Goal: Transaction & Acquisition: Obtain resource

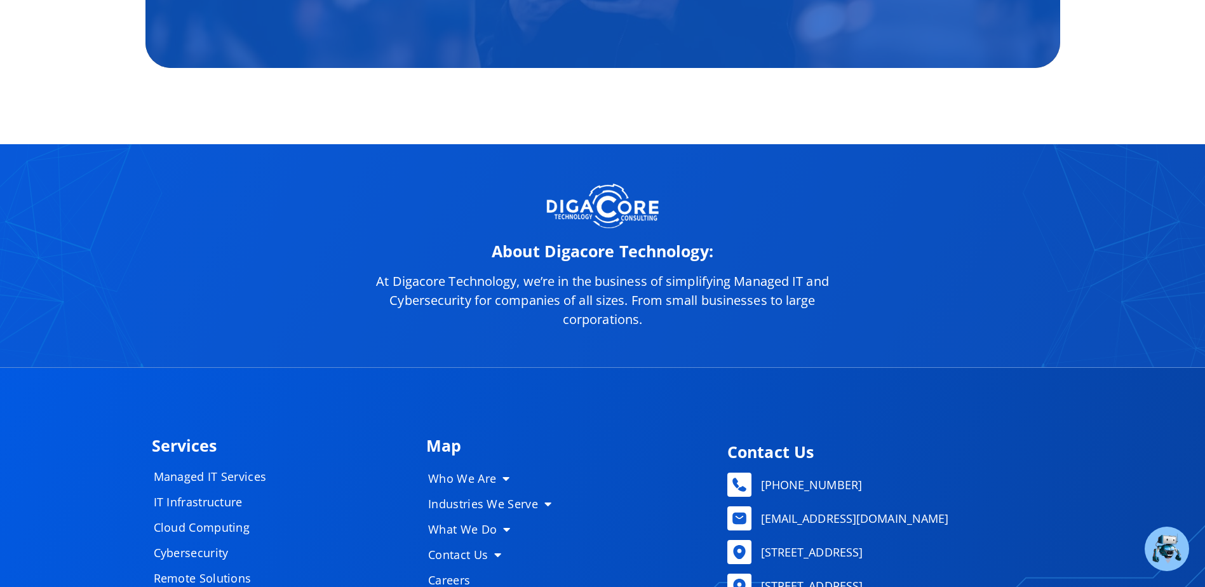
scroll to position [5952, 0]
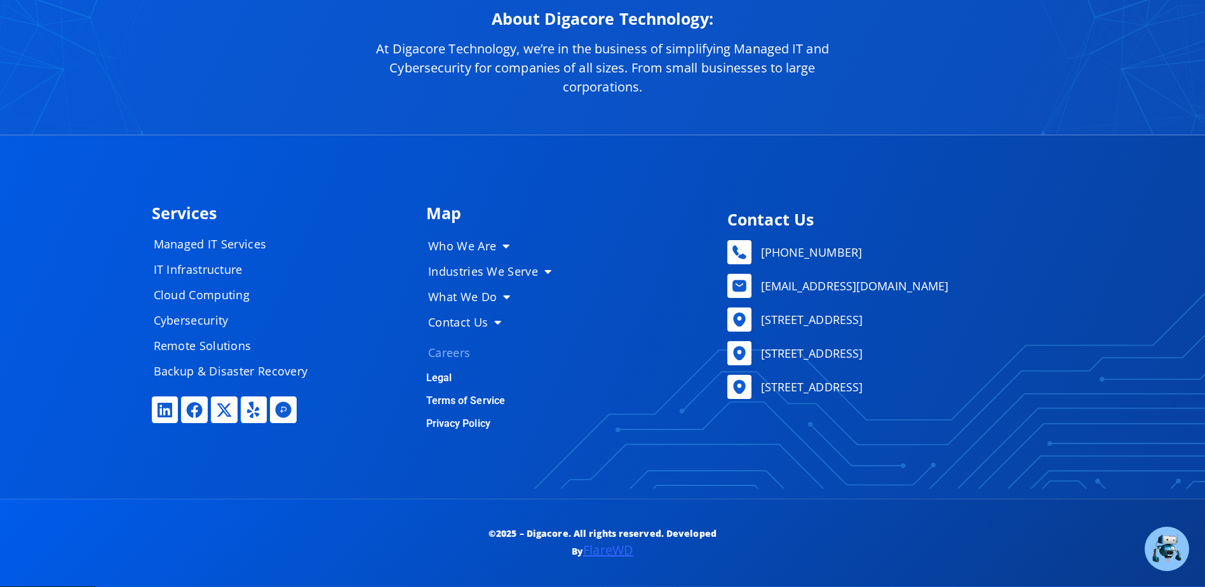
click at [463, 347] on link "Careers" at bounding box center [495, 352] width 159 height 25
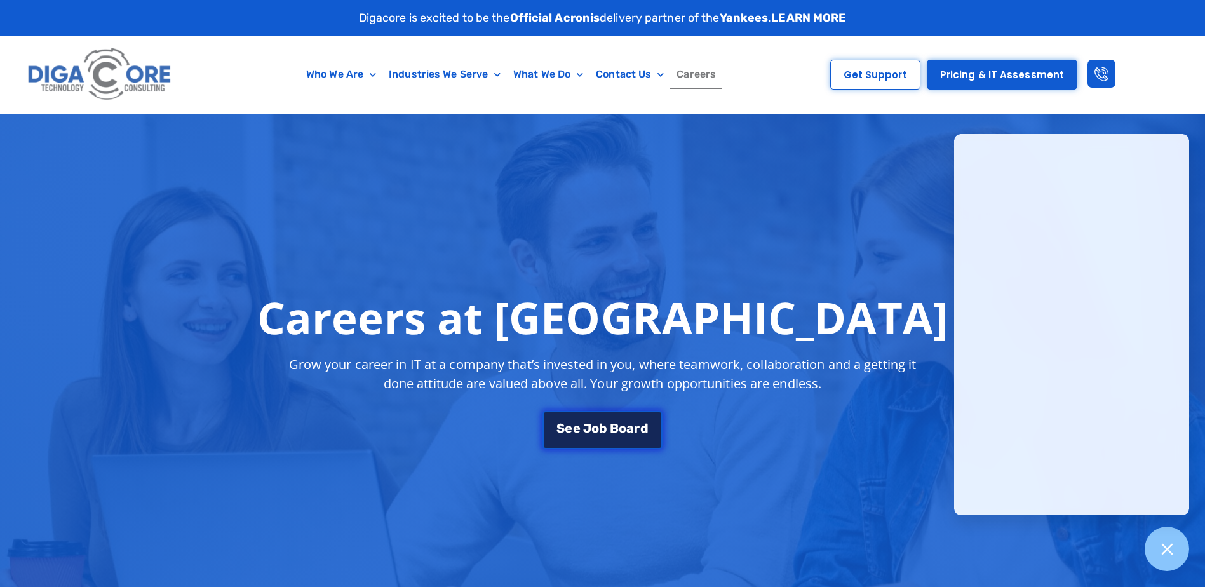
click at [614, 437] on link "S e e J o b B o a r d" at bounding box center [602, 430] width 119 height 38
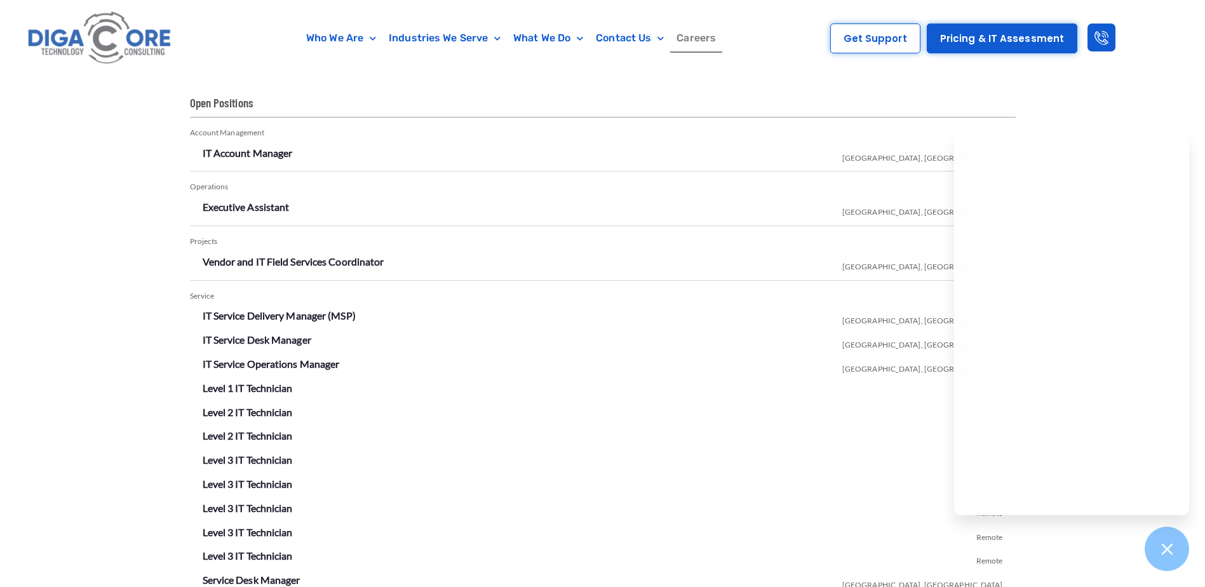
scroll to position [2491, 0]
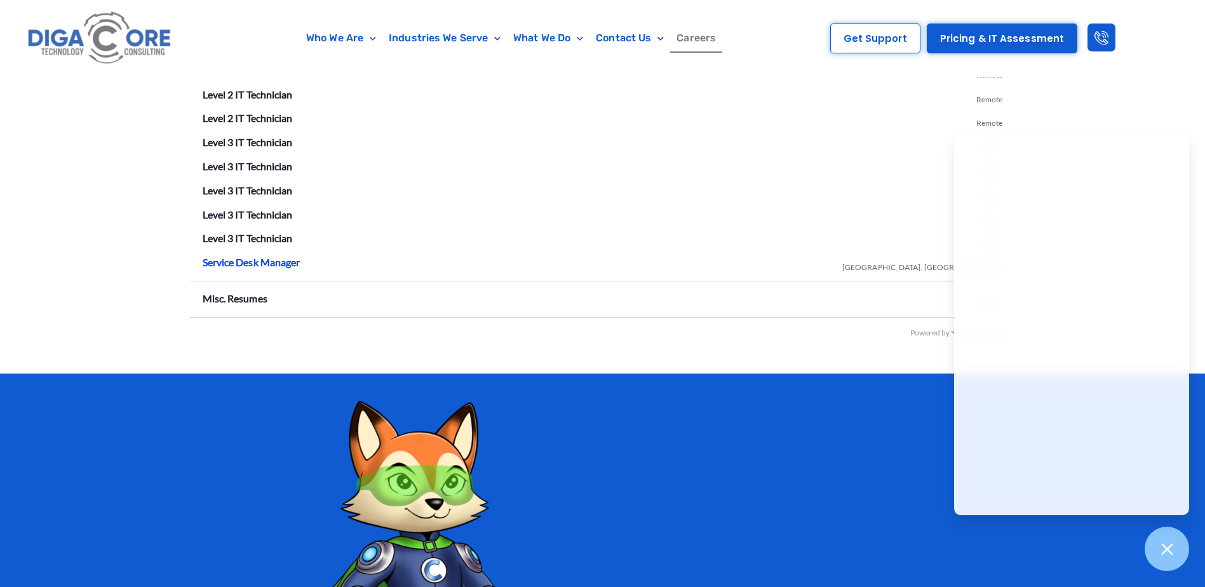
click at [243, 263] on link "Service Desk Manager" at bounding box center [252, 262] width 98 height 12
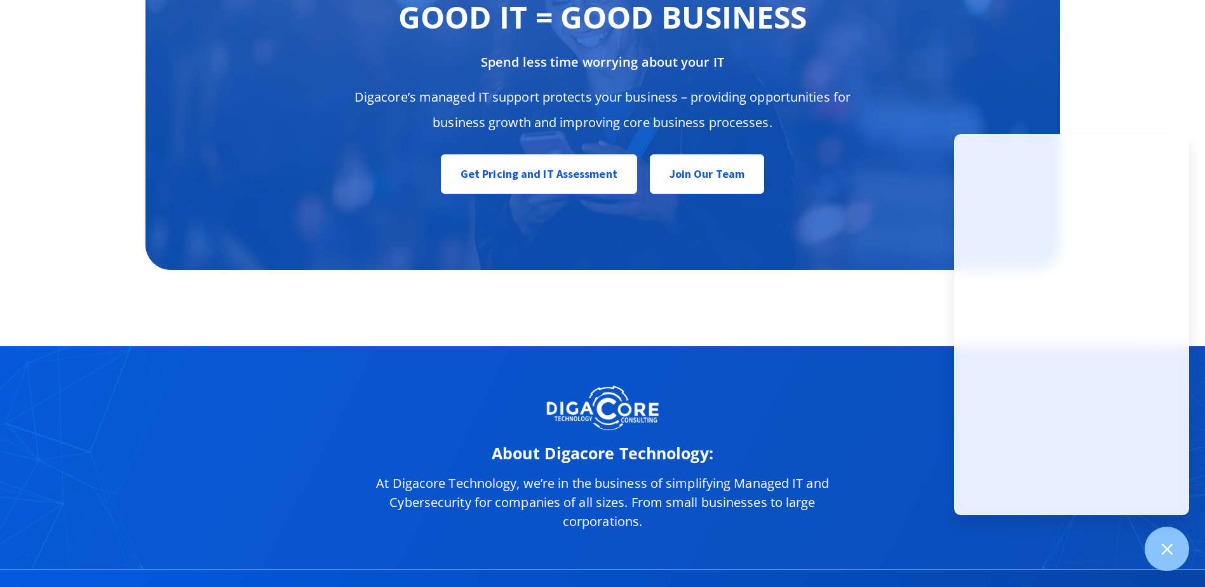
scroll to position [6387, 0]
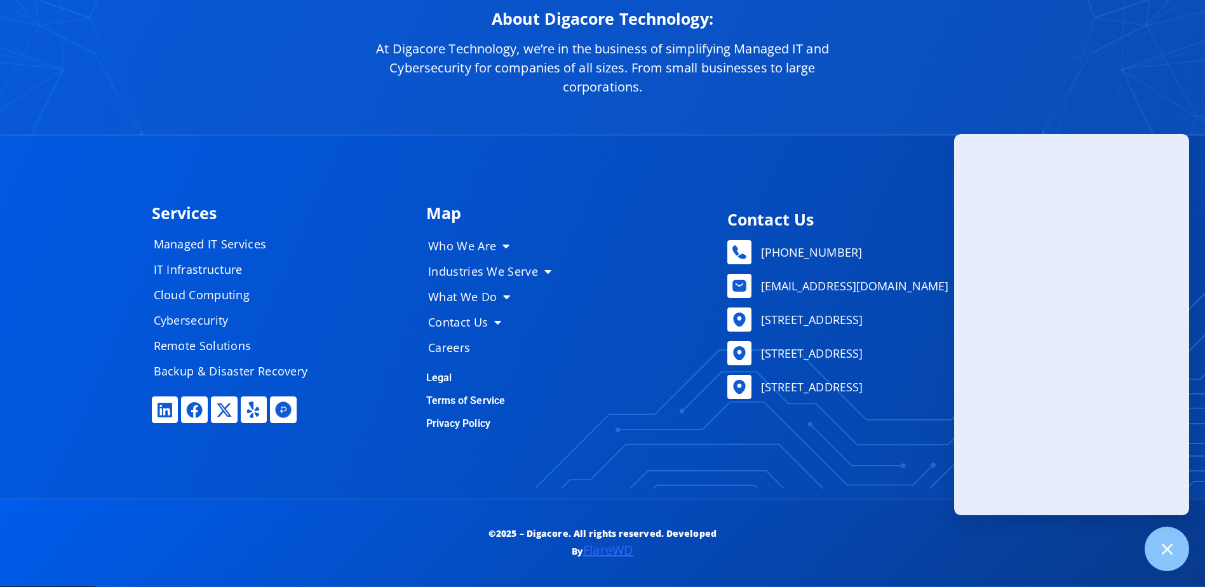
click at [192, 98] on div "About Digacore Technology: At Digacore Technology, we’re in the business of sim…" at bounding box center [602, 24] width 1205 height 224
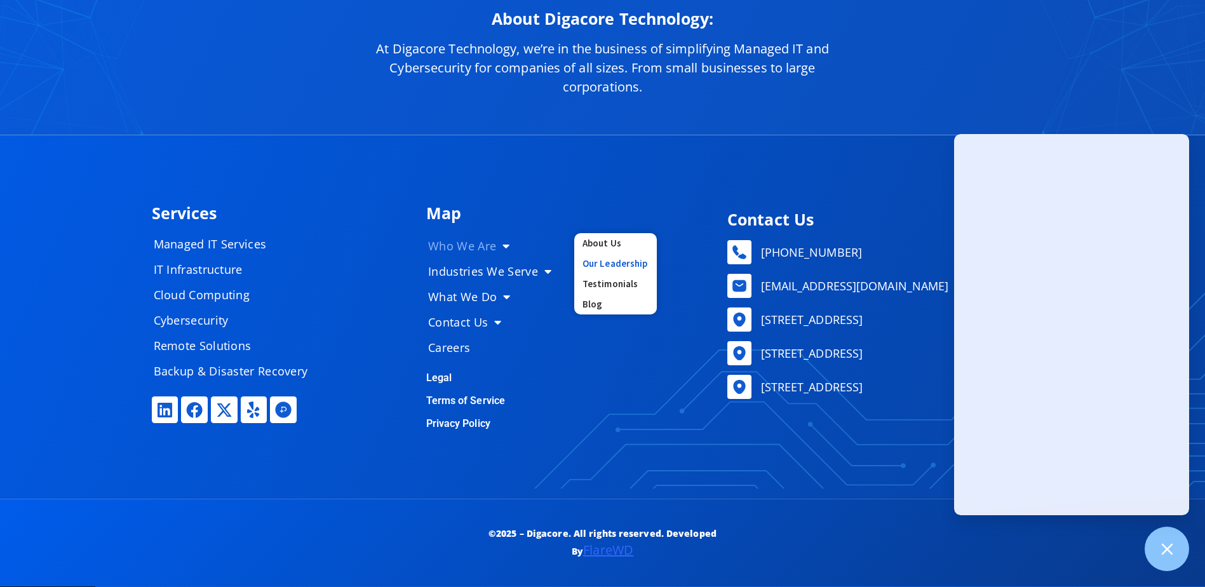
click at [626, 265] on link "Our Leadership" at bounding box center [615, 264] width 83 height 20
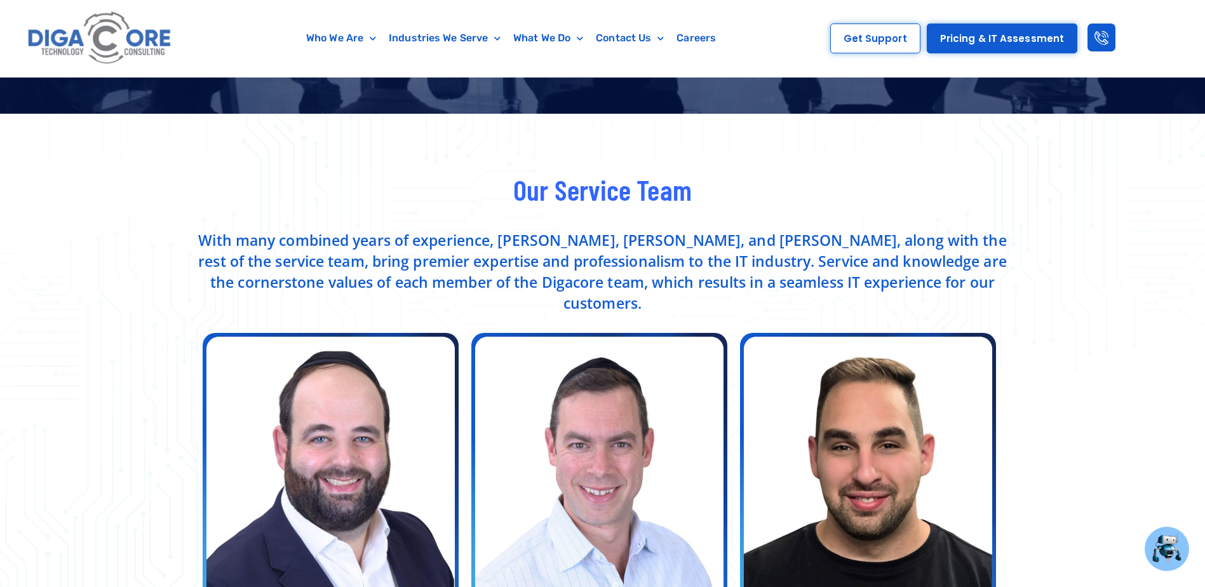
scroll to position [445, 0]
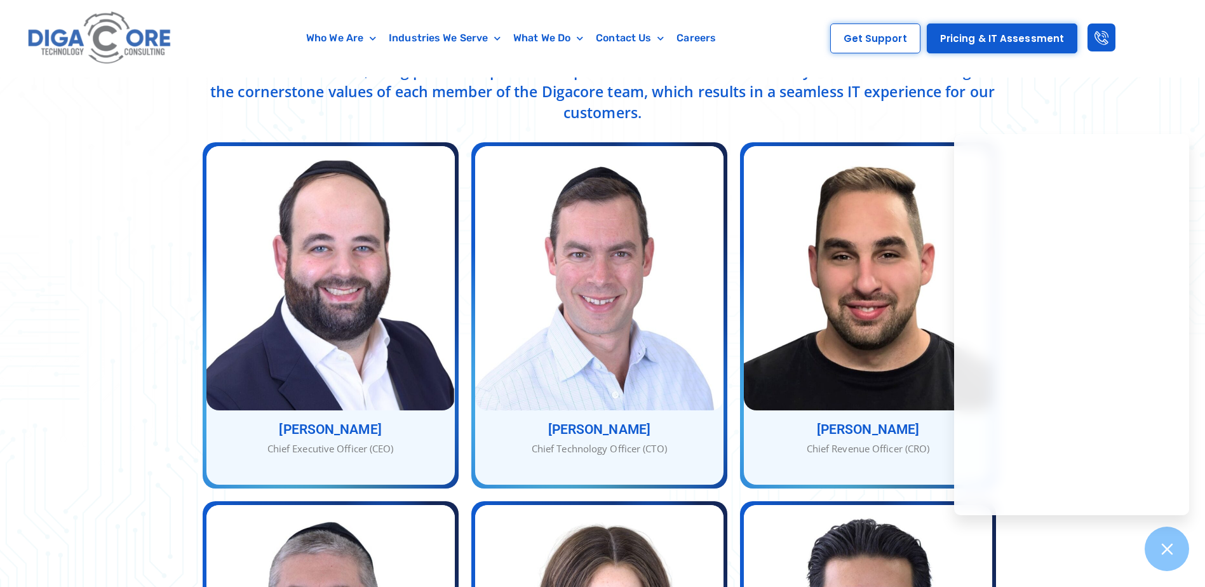
click at [135, 319] on div "Our Service Team With many combined years of experience, Nathan, Abe, and Jacob…" at bounding box center [602, 597] width 1205 height 1348
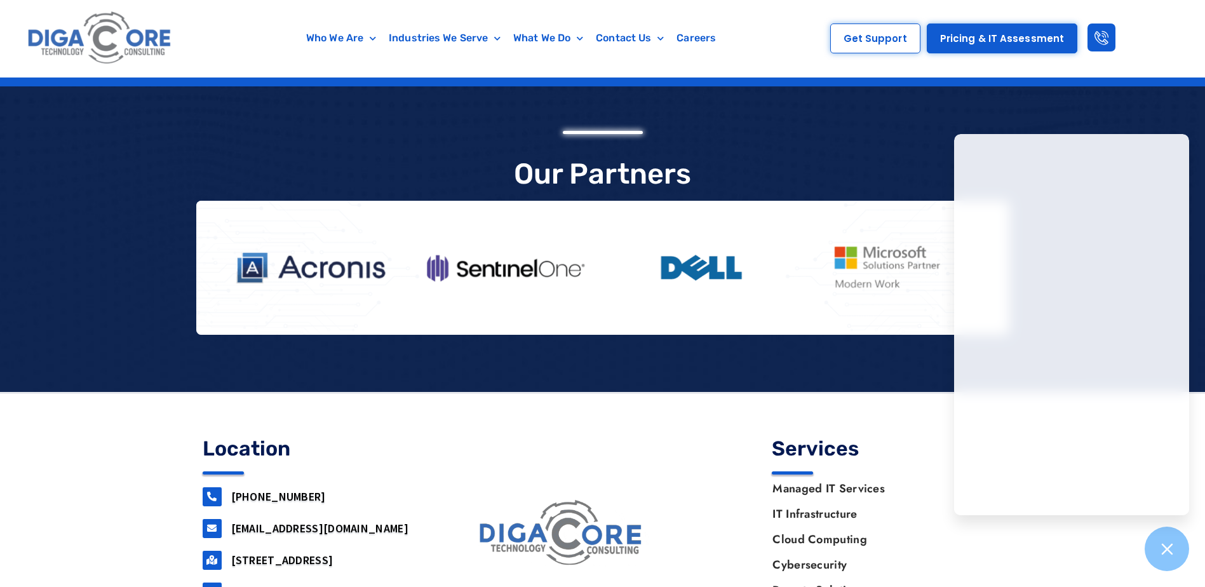
scroll to position [2188, 0]
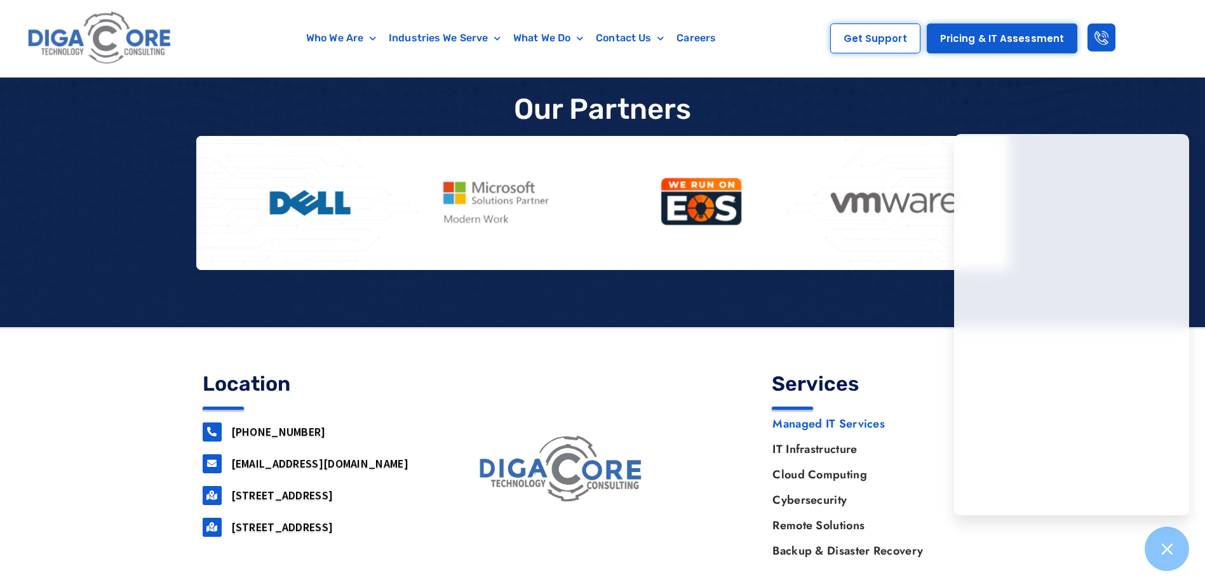
click at [834, 411] on link "Managed IT Services" at bounding box center [881, 423] width 243 height 25
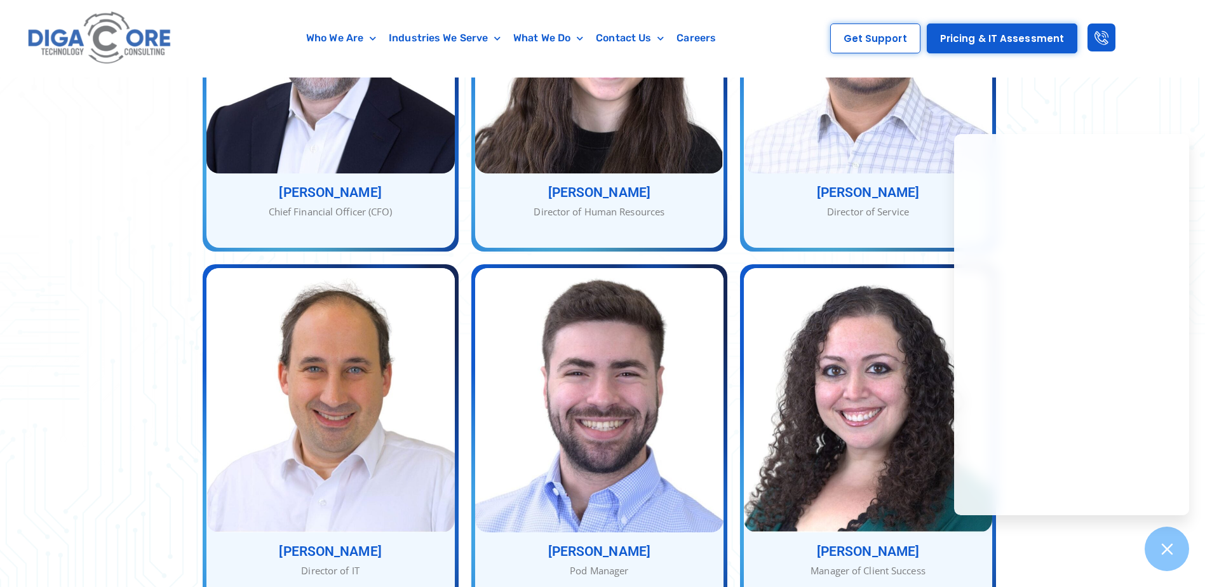
scroll to position [1045, 0]
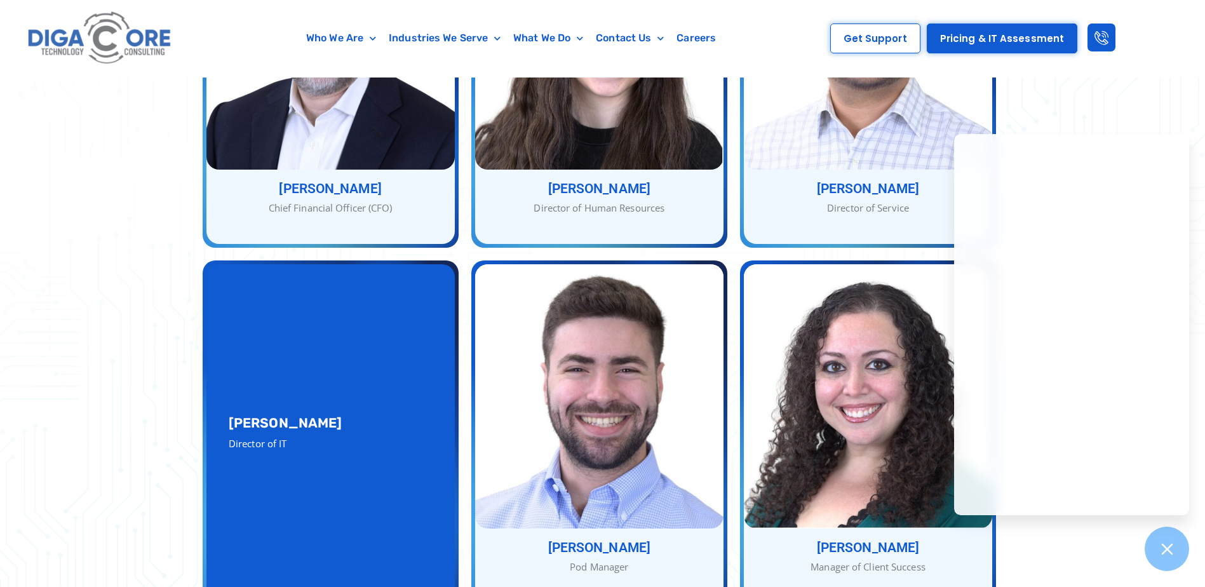
click at [337, 520] on div "[PERSON_NAME] Director of IT" at bounding box center [330, 433] width 248 height 339
click at [323, 416] on h3 "[PERSON_NAME]" at bounding box center [331, 422] width 204 height 13
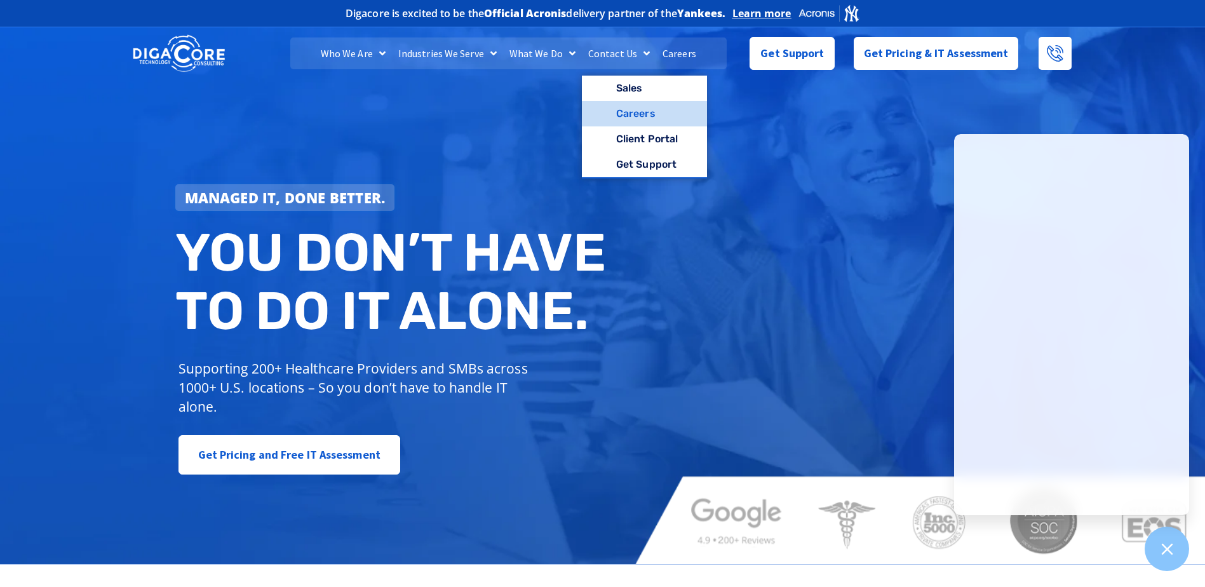
click at [630, 115] on link "Careers" at bounding box center [644, 113] width 125 height 25
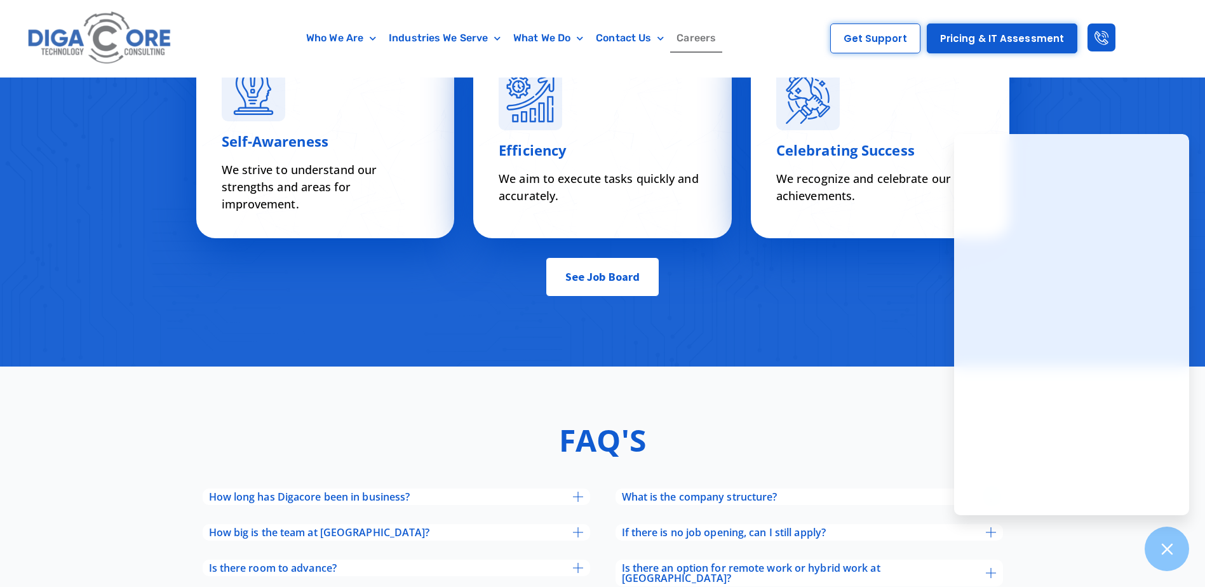
scroll to position [4560, 0]
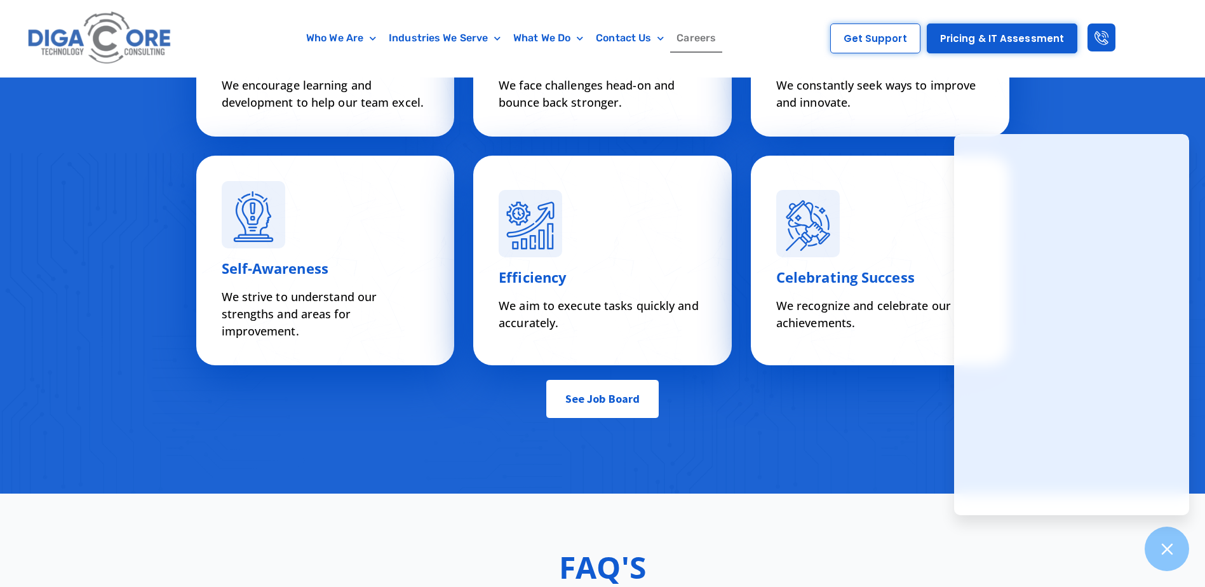
click at [606, 407] on span "See Job Board" at bounding box center [602, 398] width 74 height 25
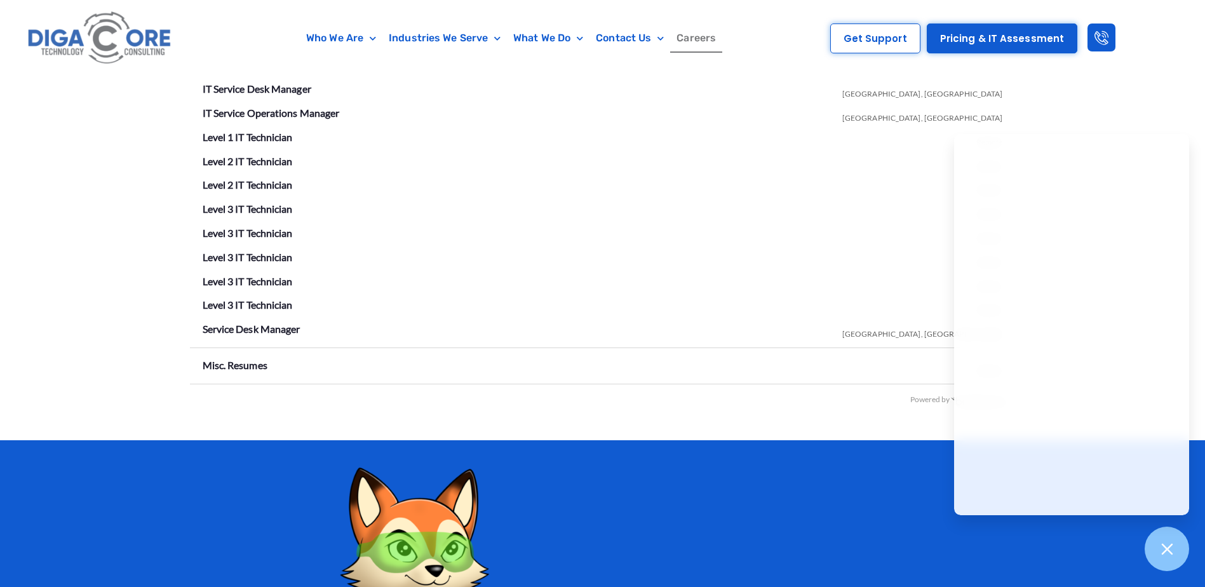
scroll to position [2428, 0]
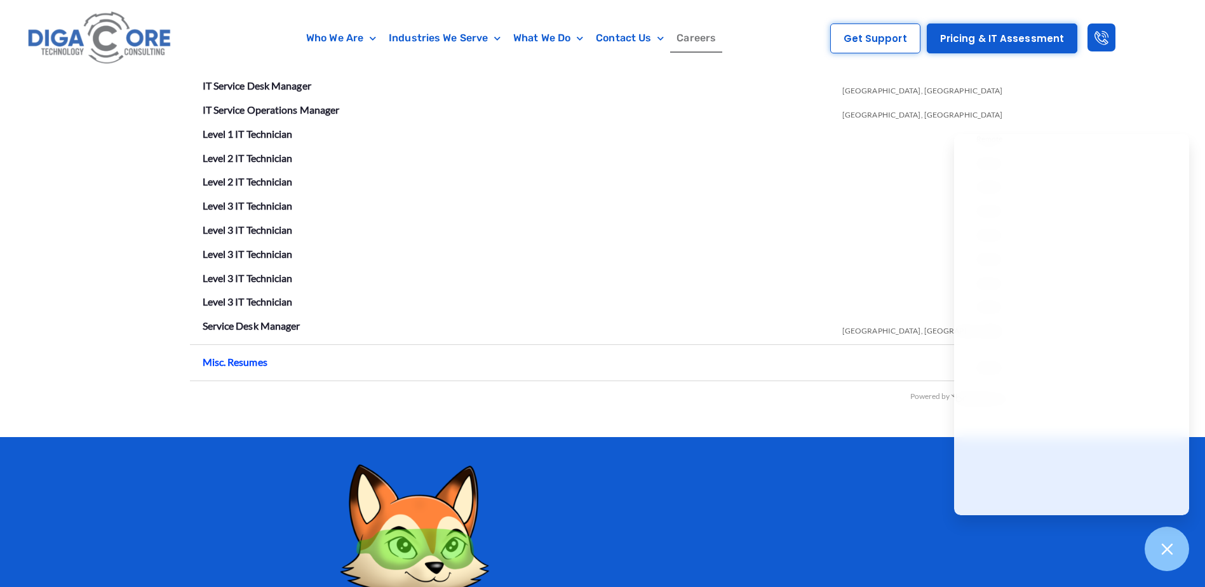
click at [240, 365] on link "Misc. Resumes" at bounding box center [235, 362] width 65 height 12
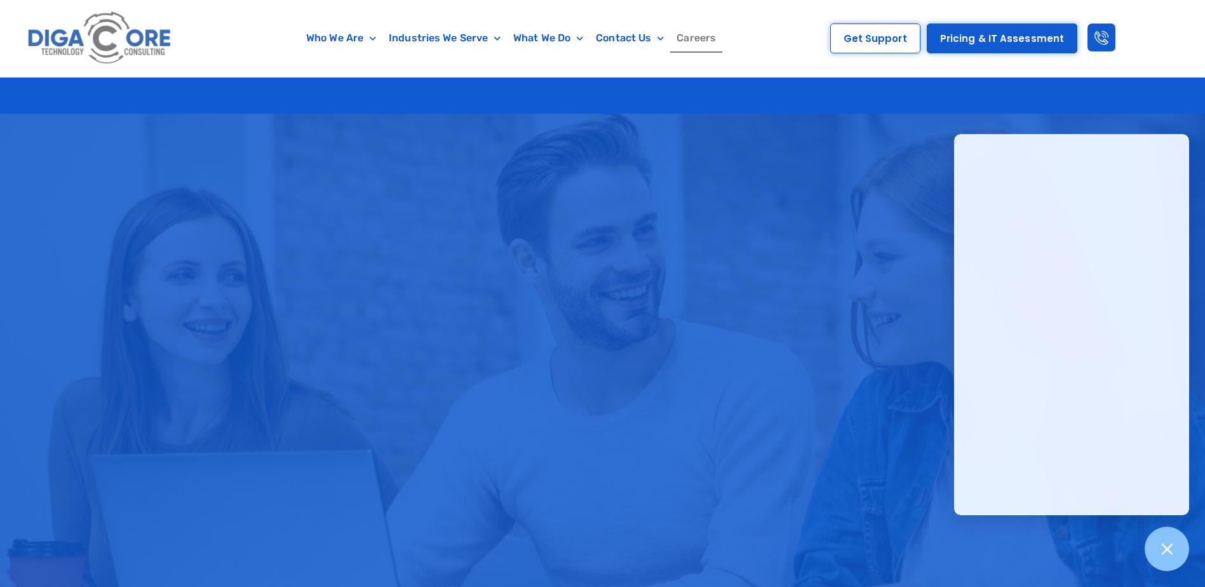
scroll to position [2428, 0]
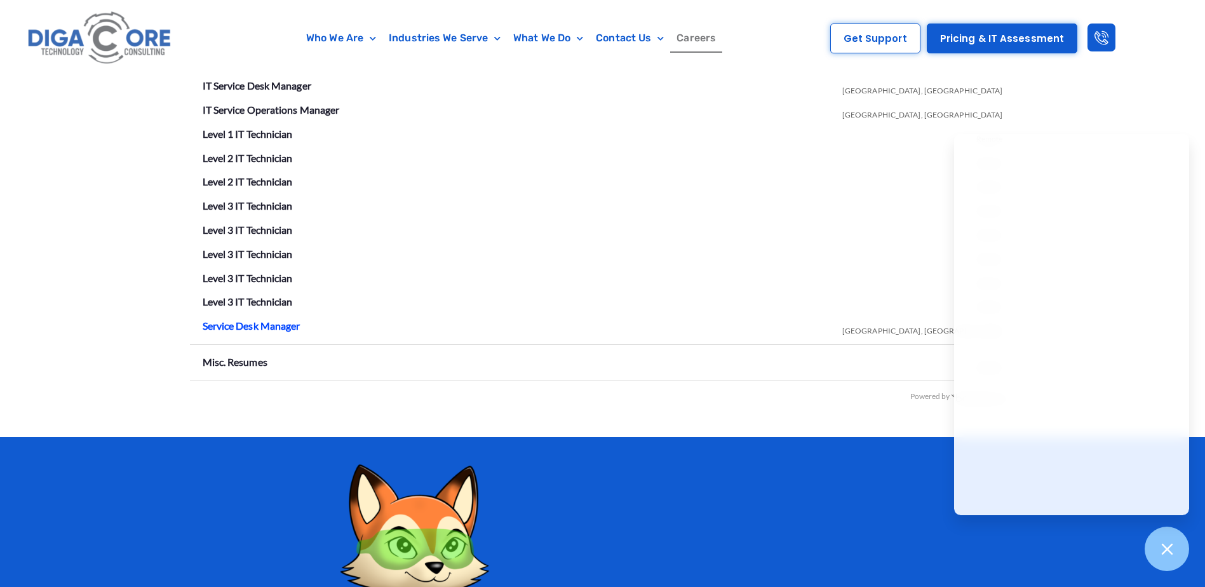
click at [240, 323] on link "Service Desk Manager" at bounding box center [252, 326] width 98 height 12
